Goal: Information Seeking & Learning: Learn about a topic

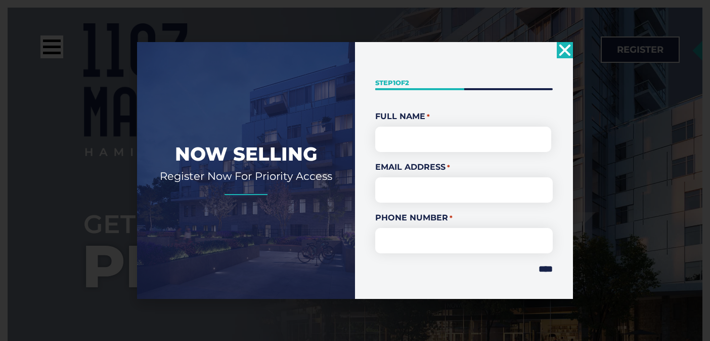
click at [563, 51] on use "Close" at bounding box center [566, 50] width 12 height 12
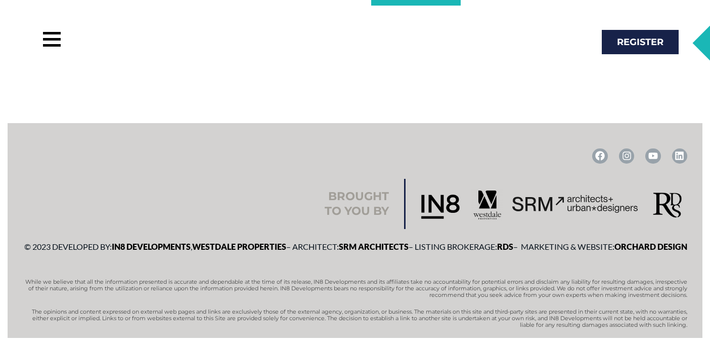
scroll to position [441, 0]
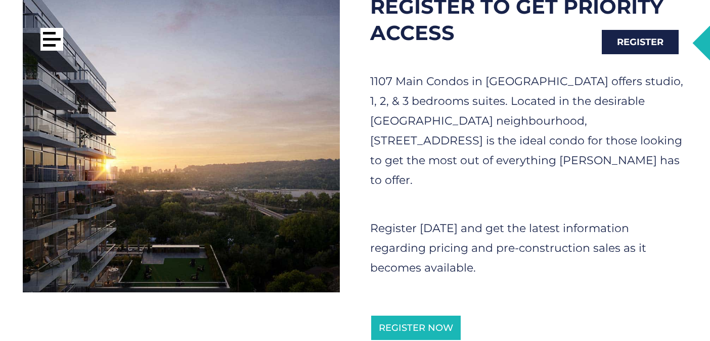
click at [48, 38] on div at bounding box center [52, 39] width 18 height 3
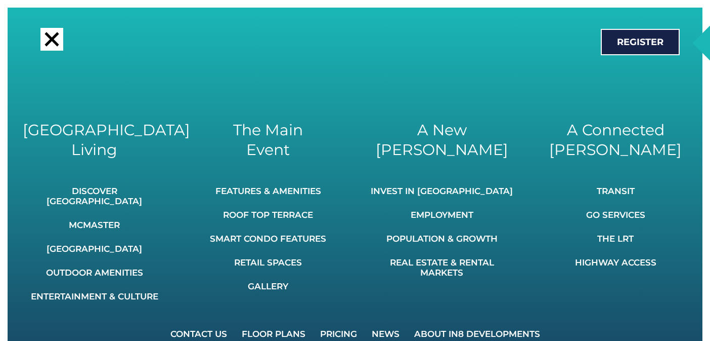
click at [384, 323] on link "News" at bounding box center [385, 333] width 41 height 22
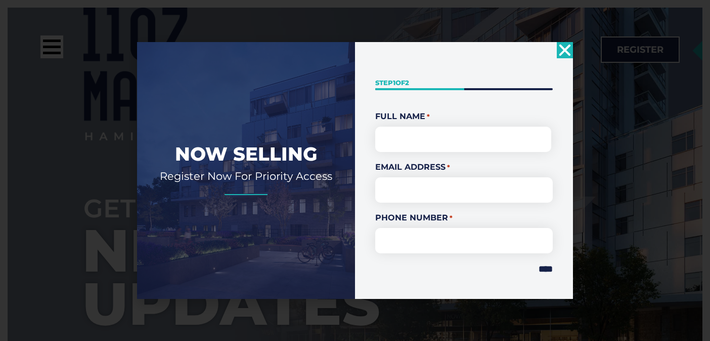
click at [565, 52] on icon "Close" at bounding box center [565, 50] width 16 height 16
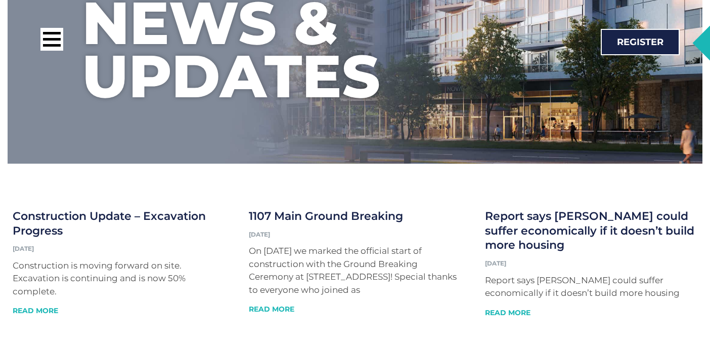
scroll to position [233, 0]
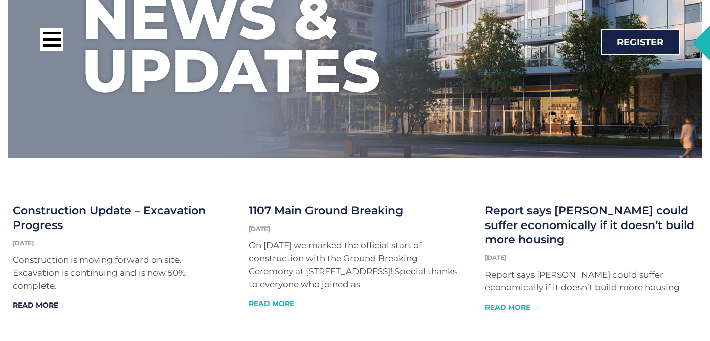
click at [44, 306] on link "Read More" at bounding box center [36, 304] width 46 height 9
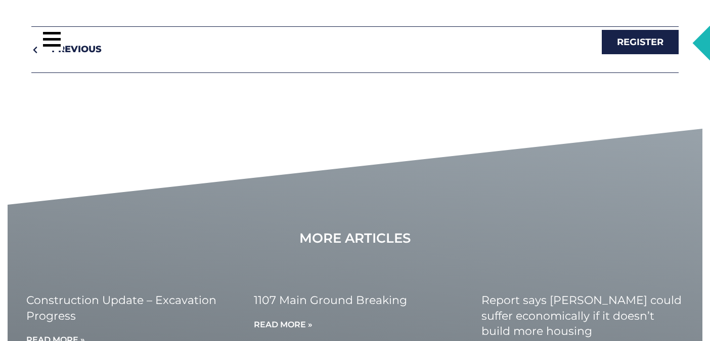
scroll to position [1333, 0]
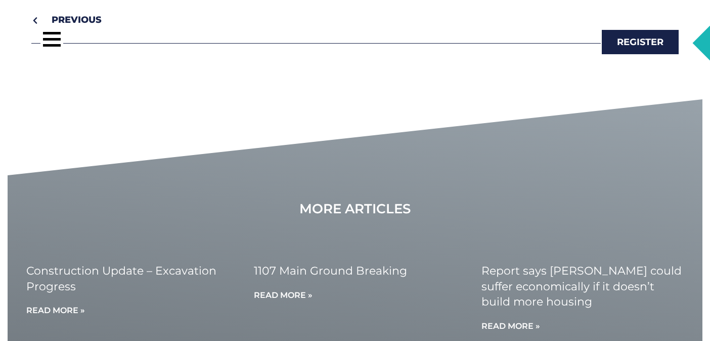
click at [32, 18] on div "Call: [PHONE_NUMBER] Register" at bounding box center [347, 41] width 675 height 63
click at [38, 19] on div "Call: [PHONE_NUMBER] Register" at bounding box center [347, 41] width 675 height 63
click at [36, 21] on div "Call: [PHONE_NUMBER] Register" at bounding box center [347, 41] width 675 height 63
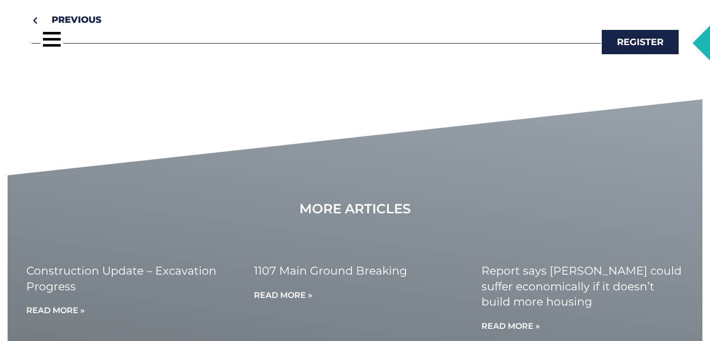
click at [36, 21] on div "Call: [PHONE_NUMBER] Register" at bounding box center [347, 41] width 675 height 63
